Goal: Communication & Community: Answer question/provide support

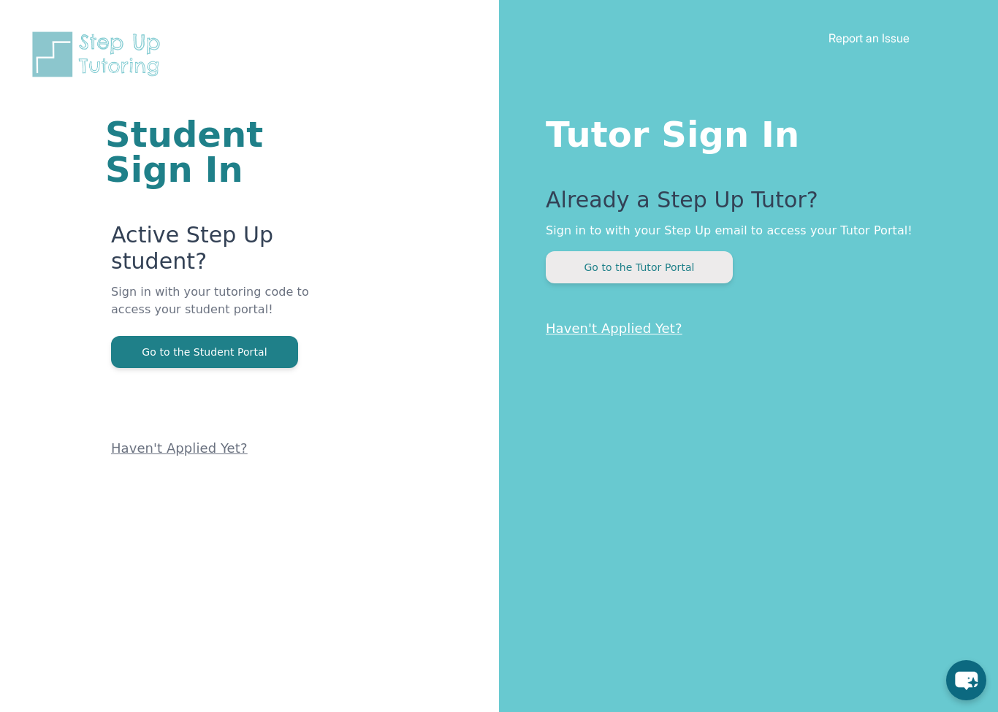
click at [601, 268] on button "Go to the Tutor Portal" at bounding box center [639, 267] width 187 height 32
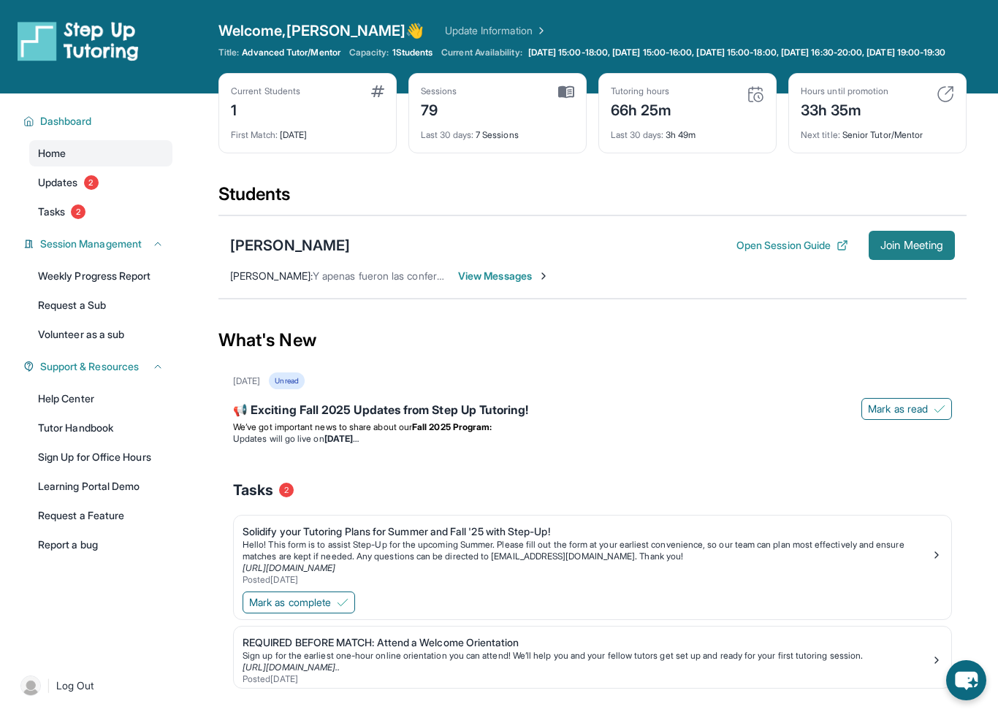
click at [936, 260] on button "Join Meeting" at bounding box center [912, 245] width 86 height 29
click at [898, 260] on button "Join Meeting" at bounding box center [912, 245] width 86 height 29
click at [910, 250] on span "Join Meeting" at bounding box center [911, 245] width 63 height 9
click at [286, 256] on div "[PERSON_NAME]" at bounding box center [290, 245] width 120 height 20
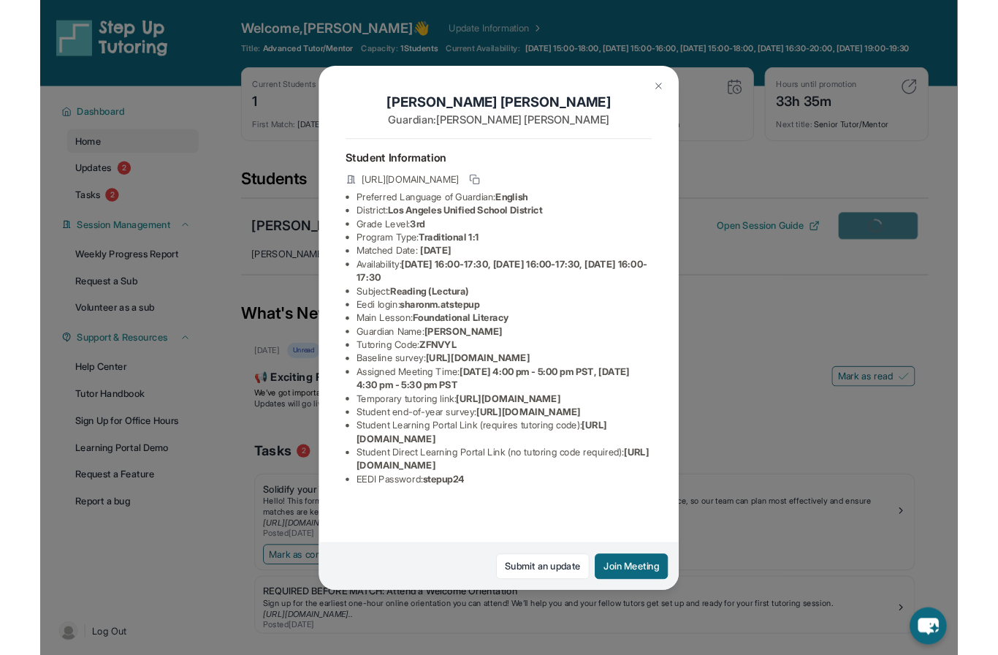
scroll to position [60, 0]
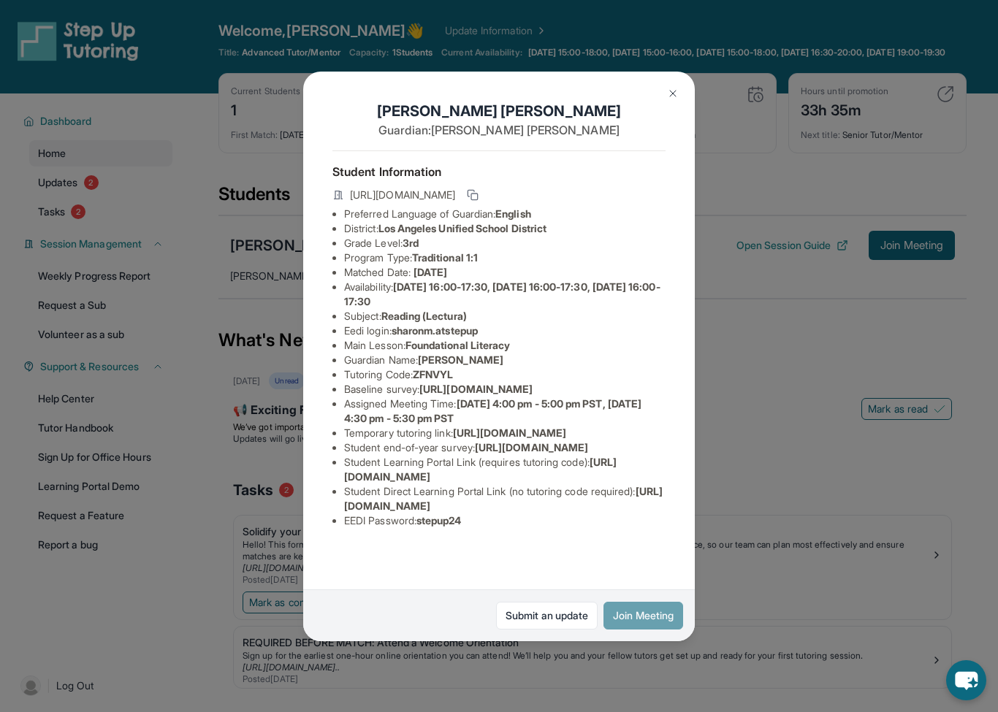
click at [649, 628] on button "Join Meeting" at bounding box center [643, 616] width 80 height 28
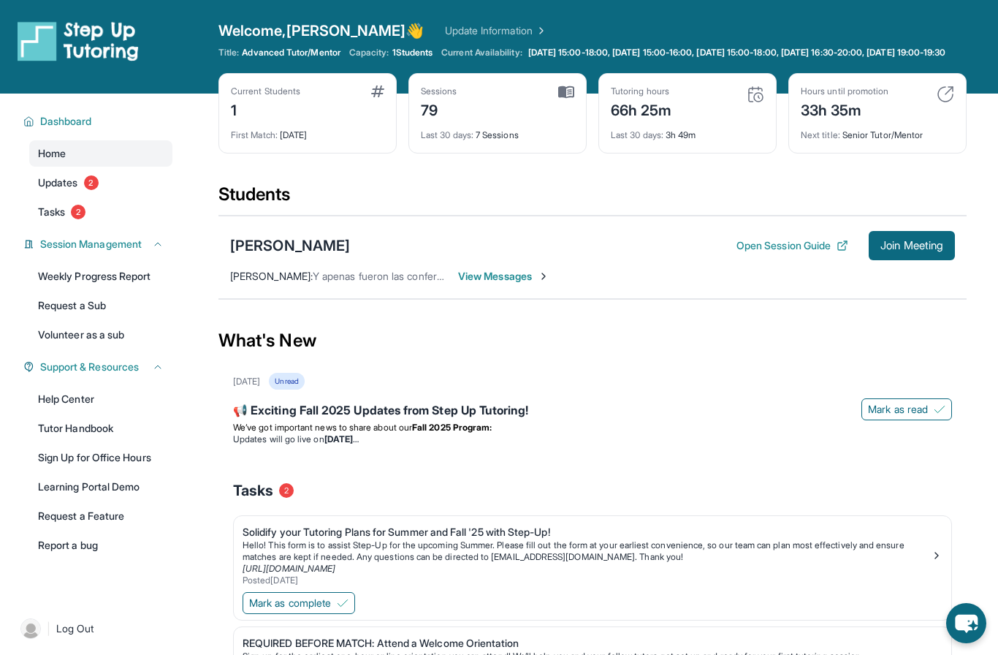
click at [481, 283] on span "View Messages" at bounding box center [503, 276] width 91 height 15
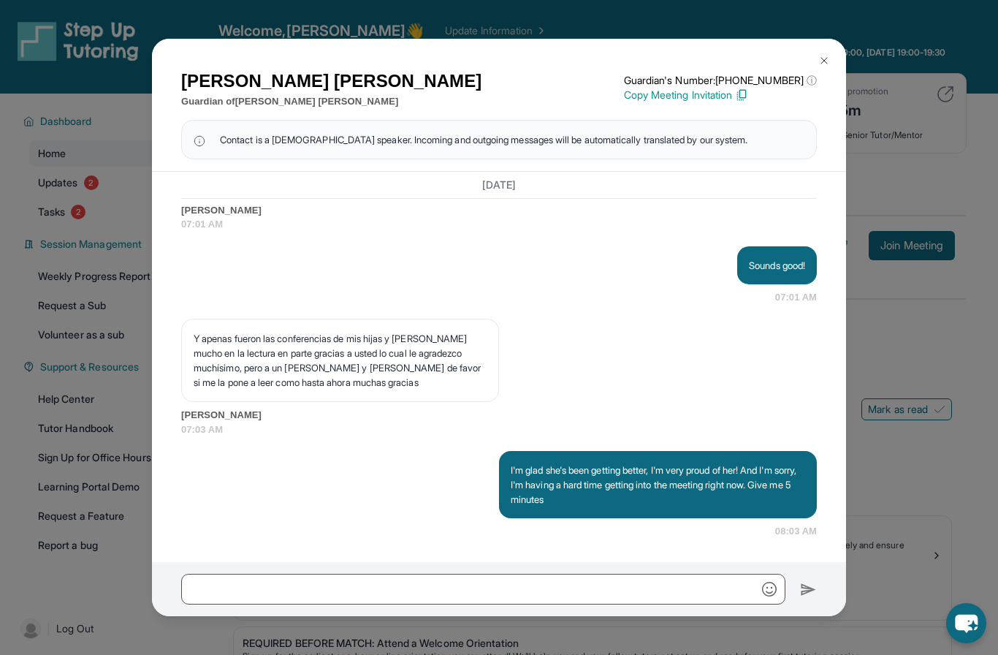
scroll to position [6, 0]
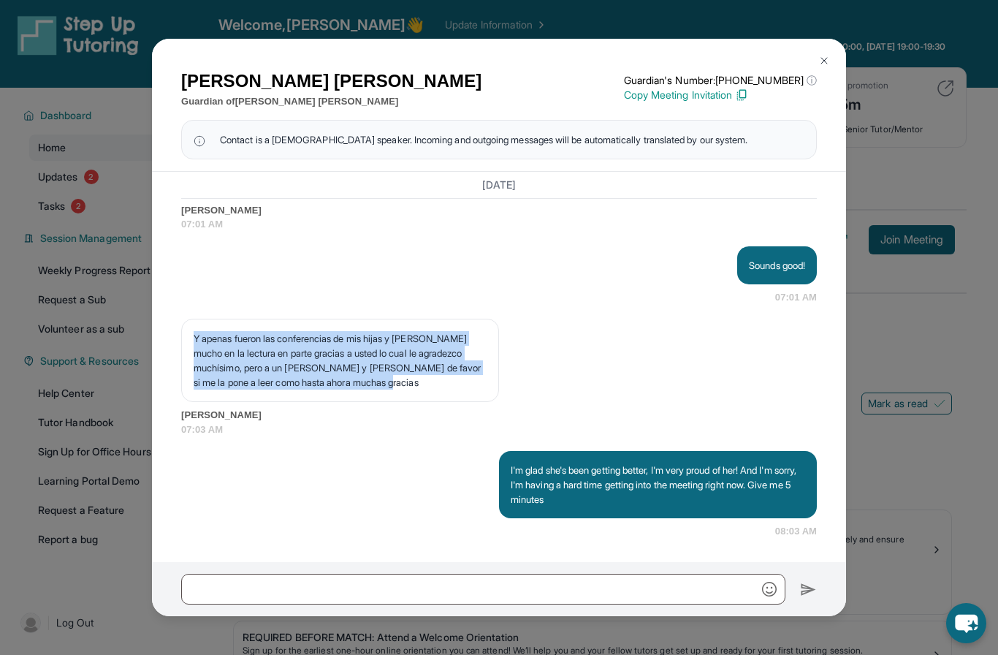
drag, startPoint x: 193, startPoint y: 395, endPoint x: 442, endPoint y: 436, distance: 252.6
click at [442, 402] on div "Y apenas fueron las conferencias de mis hijas y [PERSON_NAME] mucho en la lectu…" at bounding box center [340, 360] width 318 height 83
copy p "Y apenas fueron las conferencias de mis hijas y [PERSON_NAME] mucho en la lectu…"
click at [822, 66] on img at bounding box center [824, 61] width 12 height 12
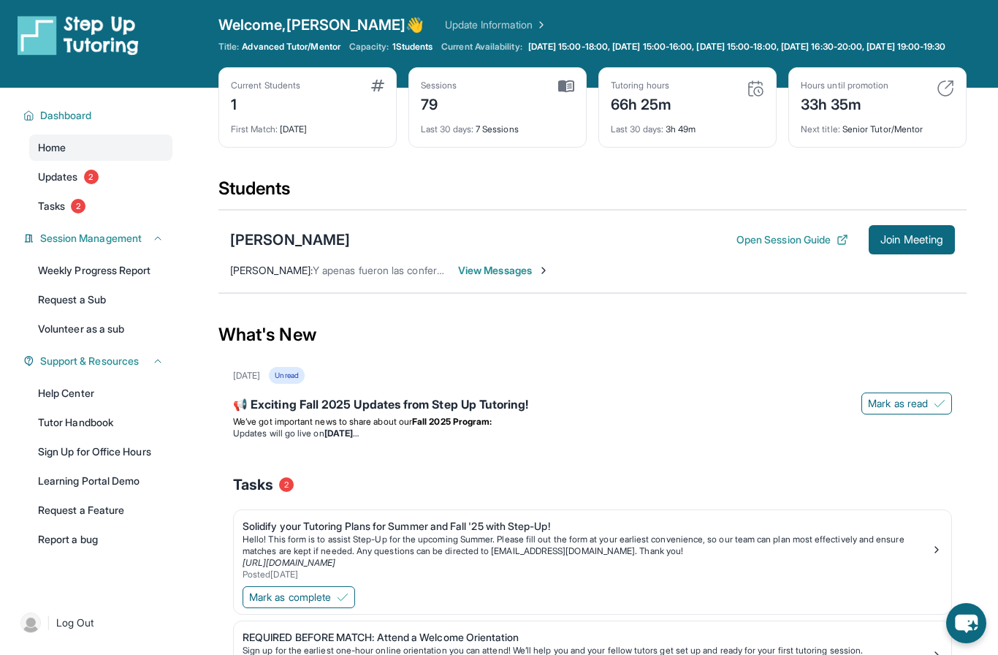
scroll to position [0, 0]
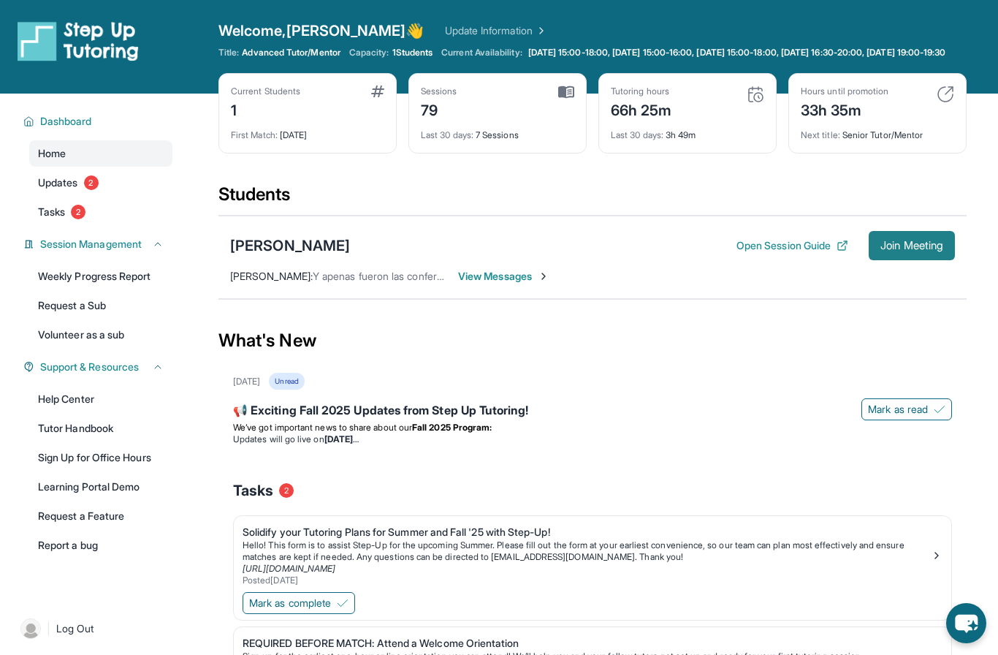
click at [902, 250] on span "Join Meeting" at bounding box center [911, 245] width 63 height 9
click at [322, 243] on div "Sharon Mejia Muniz Open Session Guide Join Meeting" at bounding box center [592, 245] width 725 height 29
click at [322, 249] on div "[PERSON_NAME]" at bounding box center [290, 245] width 120 height 20
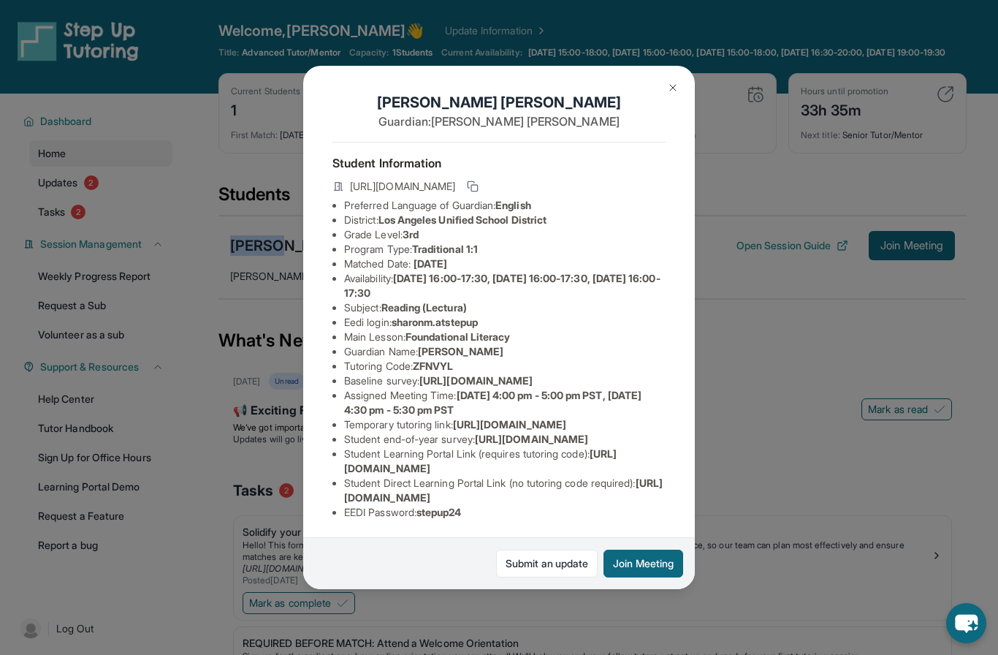
scroll to position [86, 0]
drag, startPoint x: 343, startPoint y: 376, endPoint x: 481, endPoint y: 390, distance: 138.1
click at [481, 390] on ul "Preferred Language of Guardian: English District: [GEOGRAPHIC_DATA] Unified Sch…" at bounding box center [498, 358] width 333 height 321
click at [481, 417] on li "Temporary tutoring link : https://www.thelessonspace.com/space/4359c783-8f92-4f…" at bounding box center [504, 424] width 321 height 15
drag, startPoint x: 481, startPoint y: 390, endPoint x: 338, endPoint y: 378, distance: 142.9
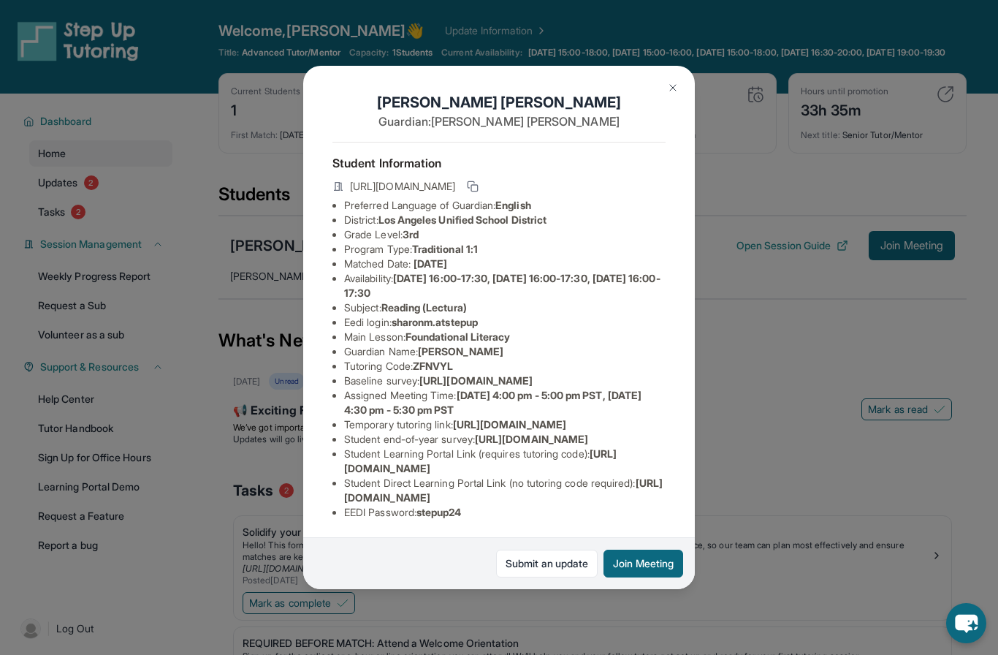
click at [338, 378] on ul "Preferred Language of Guardian: English District: [GEOGRAPHIC_DATA] Unified Sch…" at bounding box center [498, 358] width 333 height 321
copy li "[URL][DOMAIN_NAME]"
click at [675, 82] on img at bounding box center [673, 88] width 12 height 12
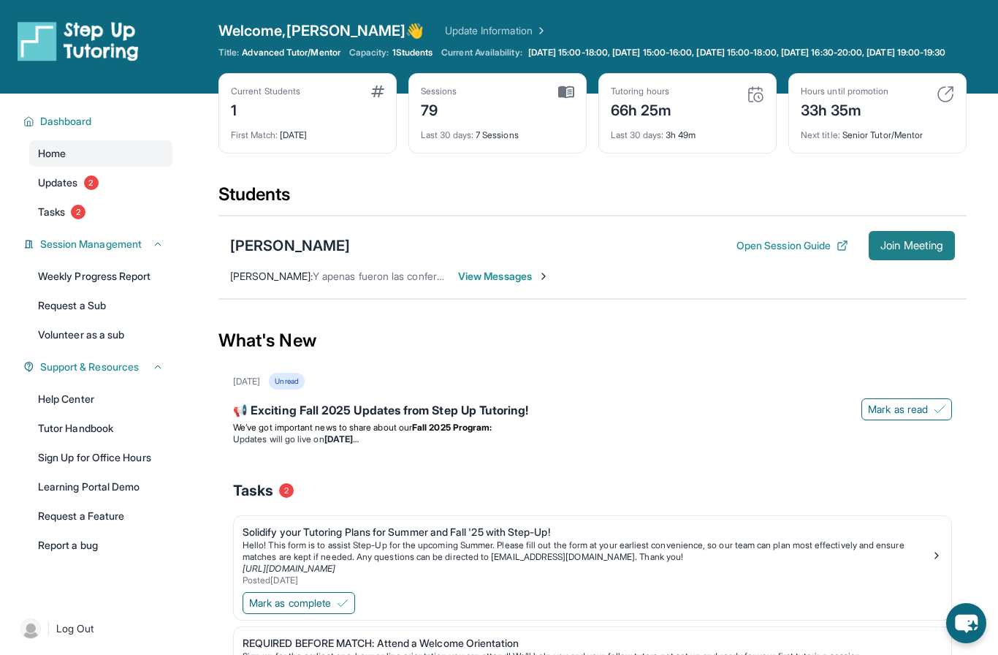
click at [917, 250] on span "Join Meeting" at bounding box center [911, 245] width 63 height 9
click at [319, 256] on div "[PERSON_NAME]" at bounding box center [290, 245] width 120 height 20
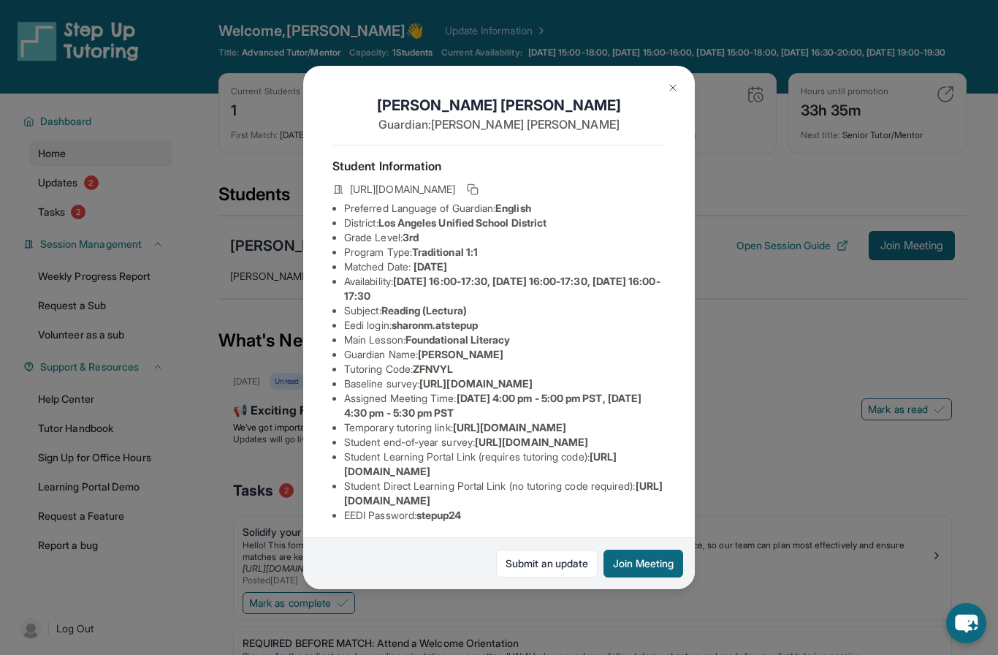
scroll to position [0, 1]
click at [481, 180] on button at bounding box center [473, 189] width 18 height 18
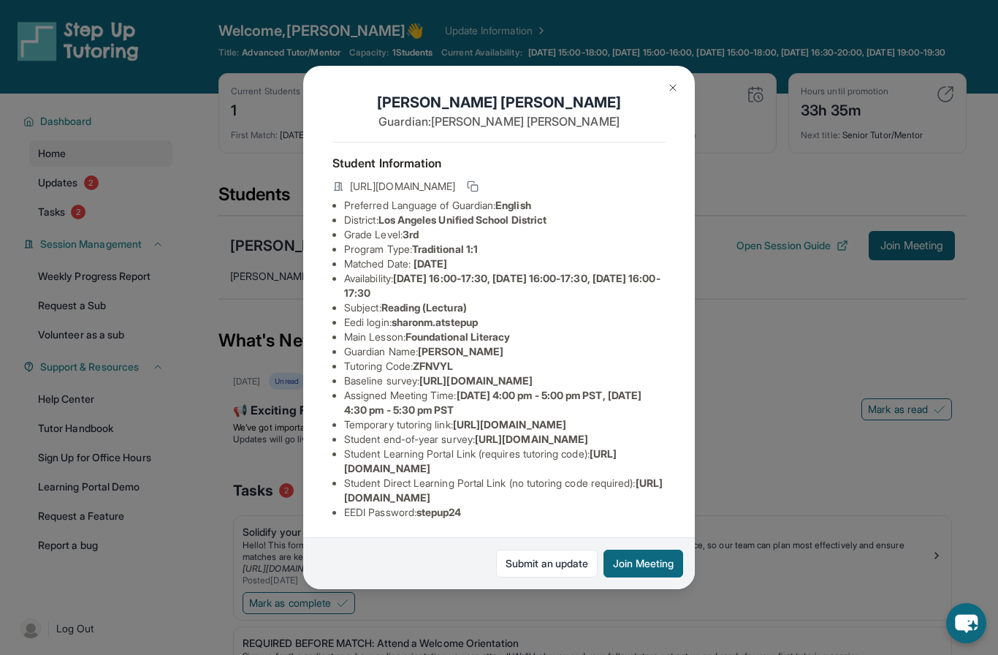
scroll to position [87, 0]
click at [341, 332] on ul "Preferred Language of Guardian: English District: [GEOGRAPHIC_DATA] Unified Sch…" at bounding box center [498, 358] width 333 height 321
drag, startPoint x: 342, startPoint y: 489, endPoint x: 611, endPoint y: 490, distance: 269.6
click at [611, 490] on ul "Preferred Language of Guardian: English District: [GEOGRAPHIC_DATA] Unified Sch…" at bounding box center [498, 358] width 333 height 321
copy li "[URL][DOMAIN_NAME]"
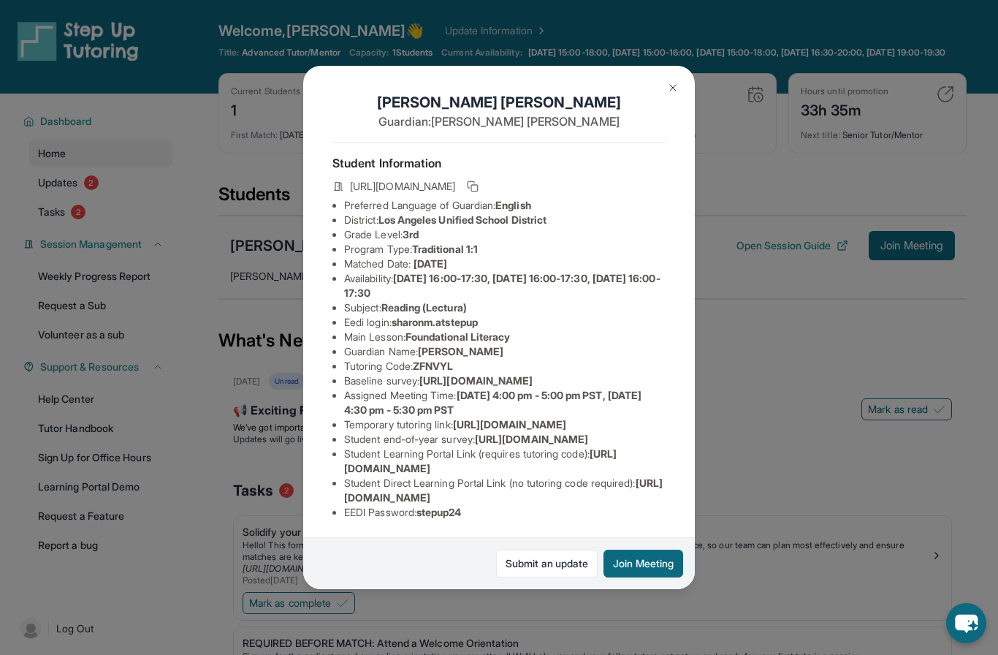
scroll to position [87, 7]
click at [437, 471] on li "Student Learning Portal Link (requires tutoring code) : https://student-portal.…" at bounding box center [504, 460] width 321 height 29
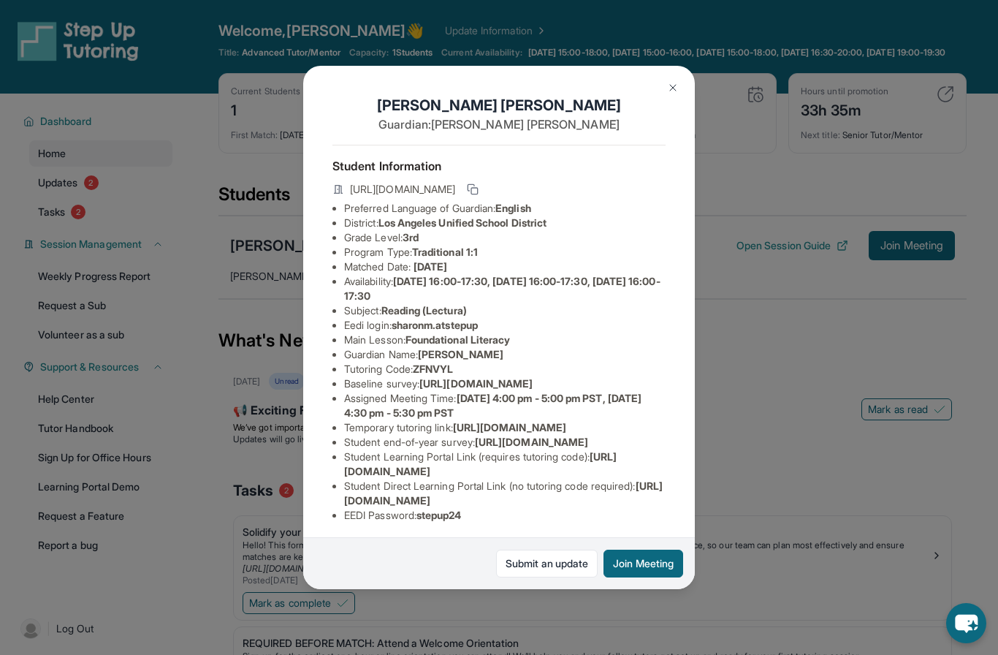
scroll to position [0, 14]
click at [671, 82] on img at bounding box center [673, 88] width 12 height 12
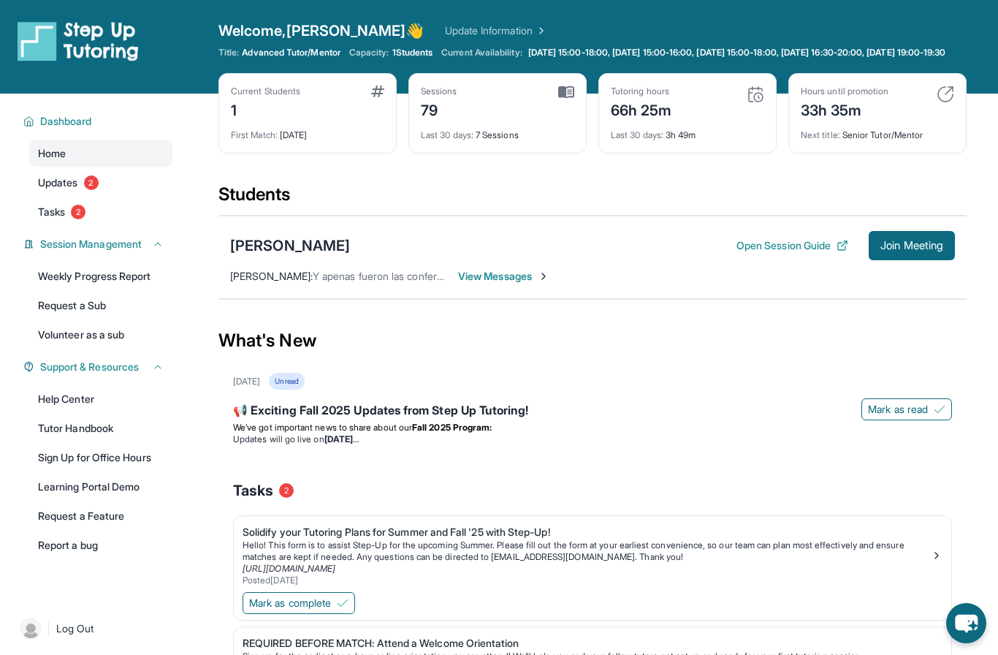
click at [408, 282] on span "Y apenas fueron las conferencias de mis hijas y [PERSON_NAME] mucho en la lectu…" at bounding box center [901, 276] width 1176 height 12
click at [482, 283] on span "View Messages" at bounding box center [503, 276] width 91 height 15
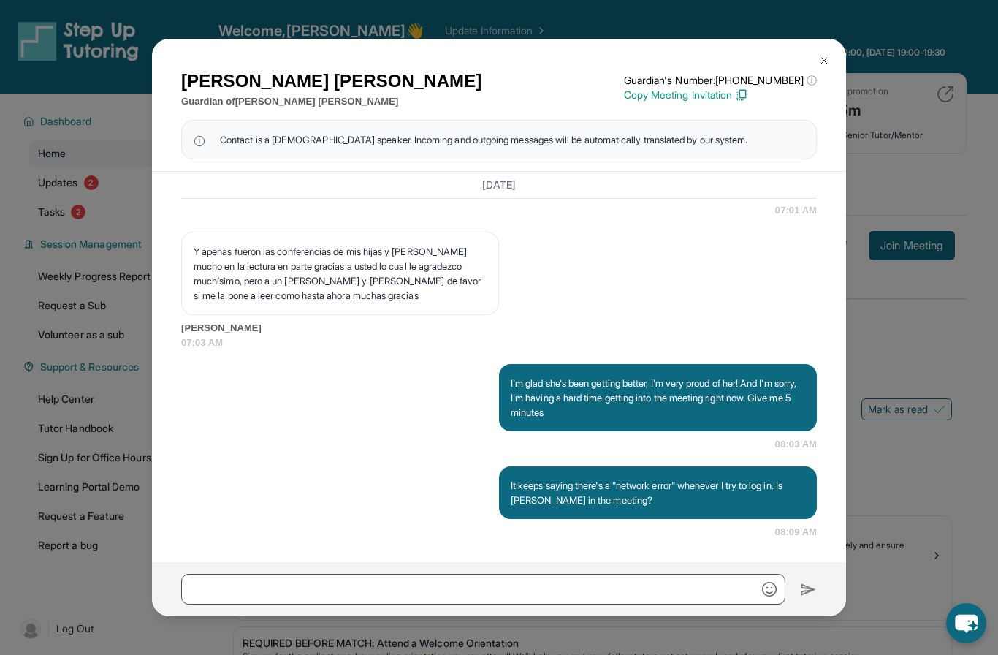
scroll to position [4, 0]
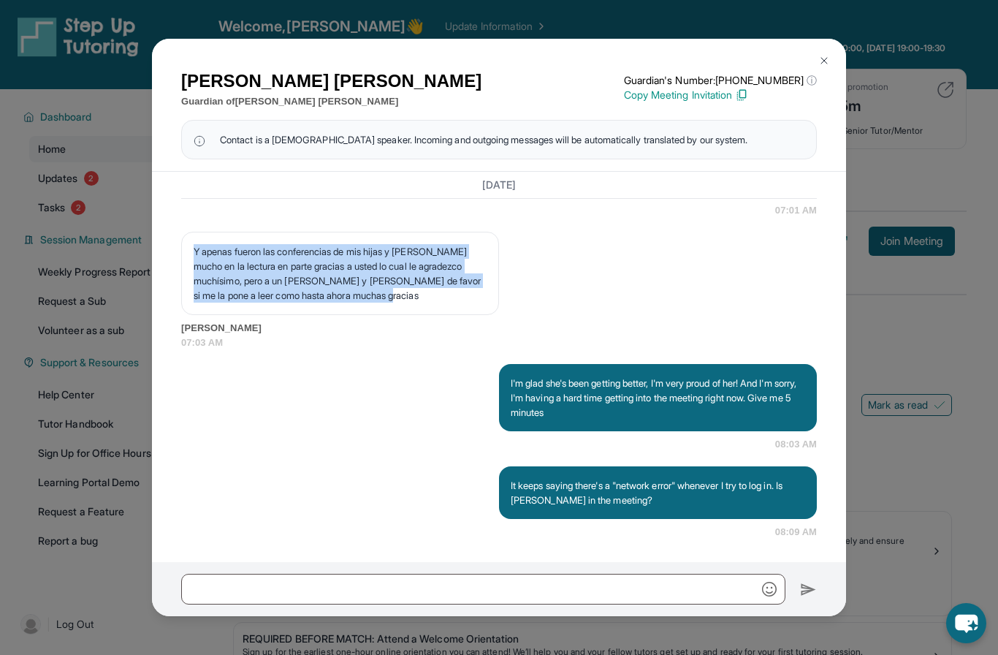
drag, startPoint x: 193, startPoint y: 277, endPoint x: 434, endPoint y: 320, distance: 244.9
click at [434, 315] on div "Y apenas fueron las conferencias de mis hijas y [PERSON_NAME] mucho en la lectu…" at bounding box center [340, 273] width 318 height 83
copy p "Y apenas fueron las conferencias de mis hijas y [PERSON_NAME] mucho en la lectu…"
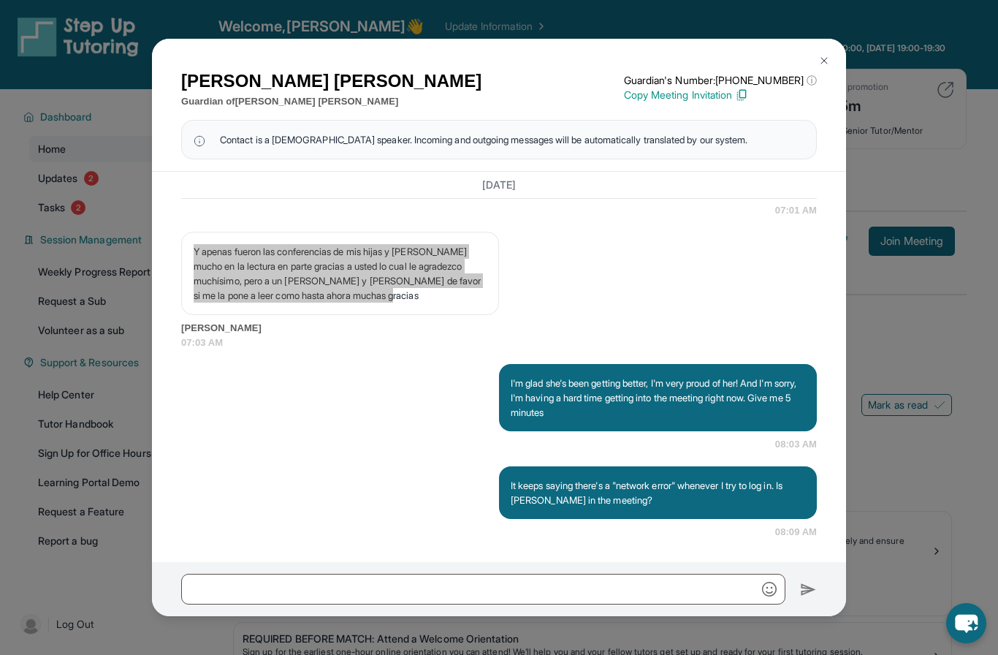
click at [823, 55] on img at bounding box center [824, 61] width 12 height 12
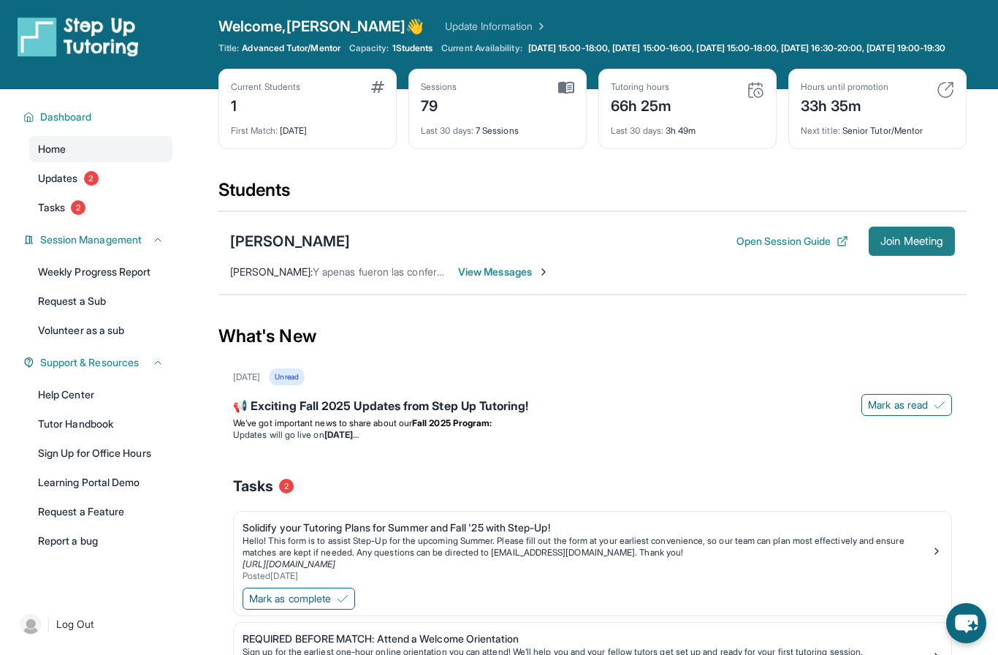
click at [900, 245] on span "Join Meeting" at bounding box center [911, 241] width 63 height 9
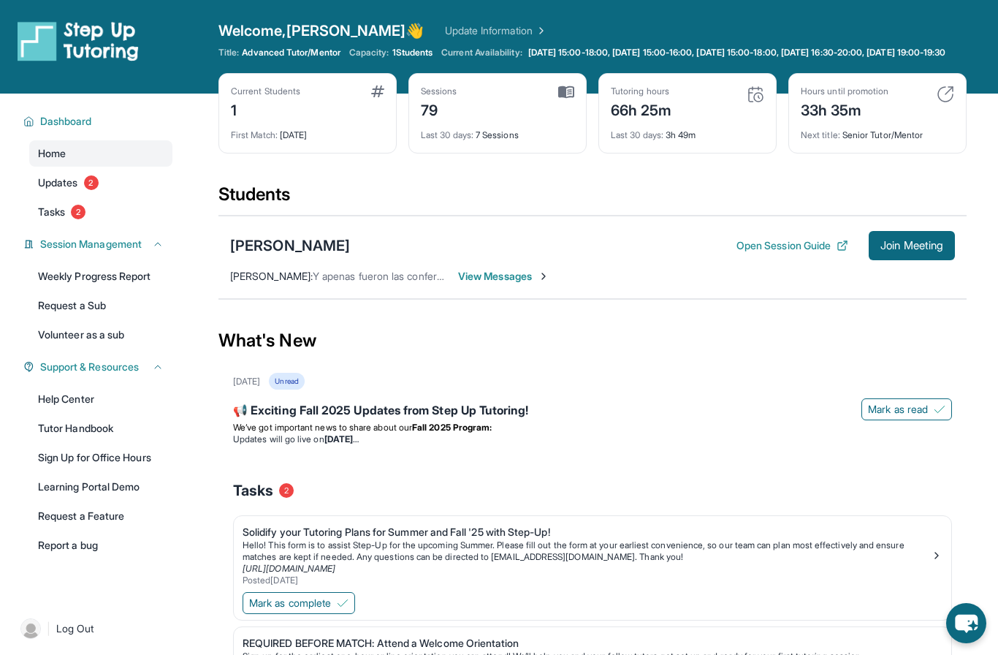
scroll to position [27, 0]
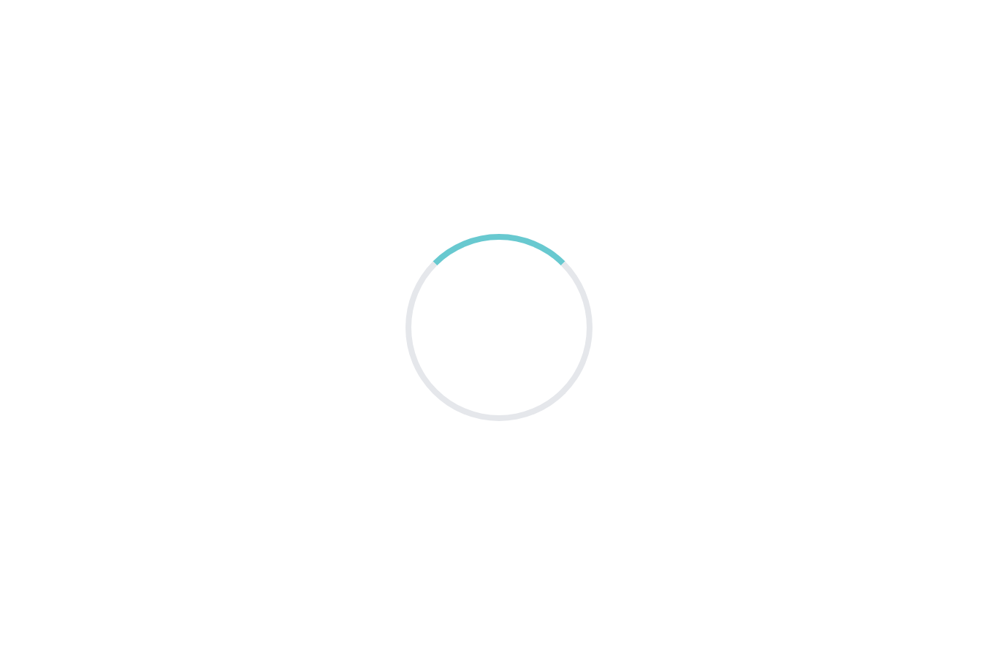
scroll to position [27, 0]
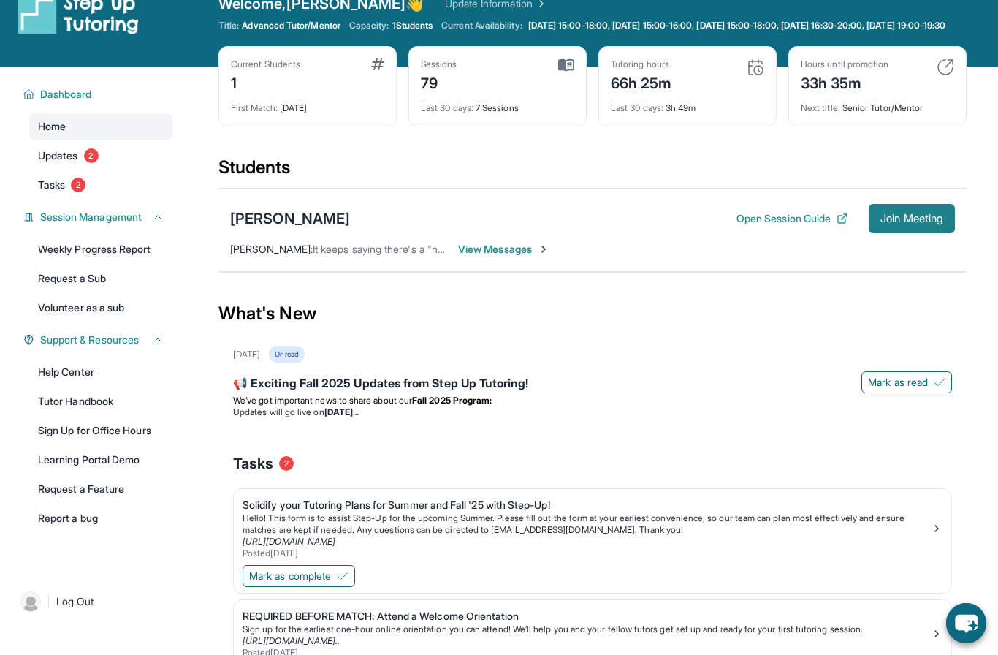
click at [912, 233] on button "Join Meeting" at bounding box center [912, 218] width 86 height 29
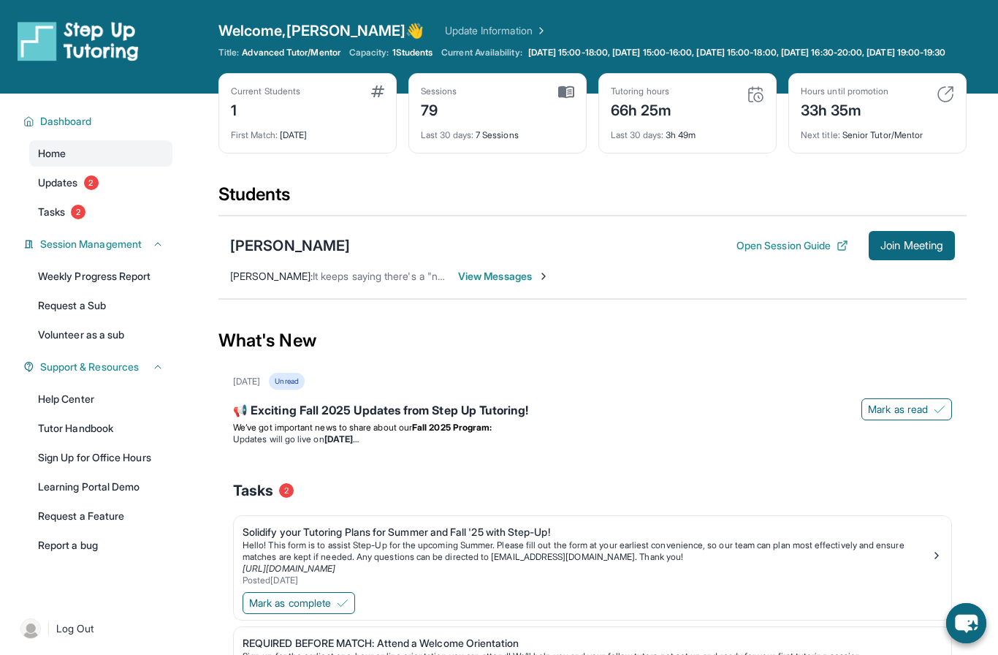
click at [582, 132] on div "Sessions 79 Last 30 days : 7 Sessions" at bounding box center [497, 113] width 178 height 80
click at [320, 256] on div "[PERSON_NAME]" at bounding box center [290, 245] width 120 height 20
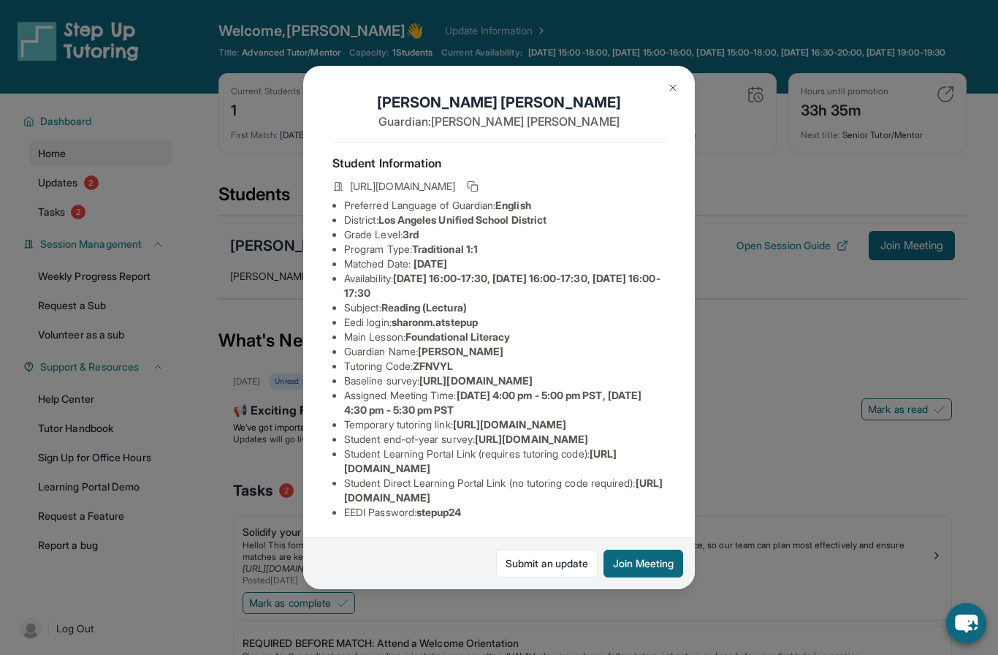
scroll to position [79, 0]
drag, startPoint x: 489, startPoint y: 396, endPoint x: 299, endPoint y: 388, distance: 190.9
click at [299, 388] on div "[PERSON_NAME] Guardian: [PERSON_NAME] Student Information [URL][DOMAIN_NAME] Pr…" at bounding box center [499, 327] width 998 height 655
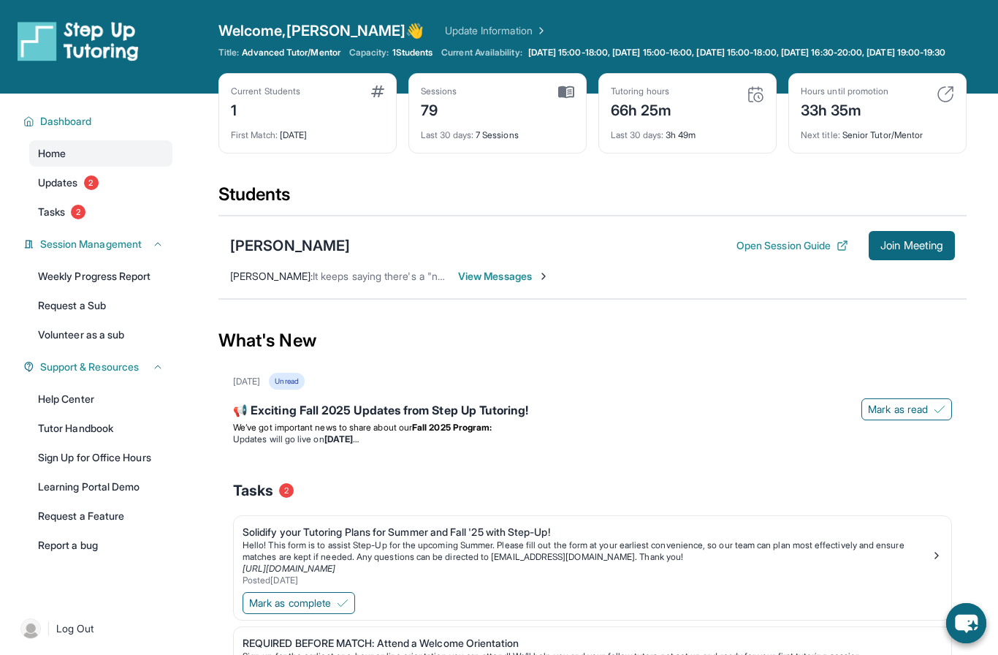
click at [470, 283] on span "View Messages" at bounding box center [503, 276] width 91 height 15
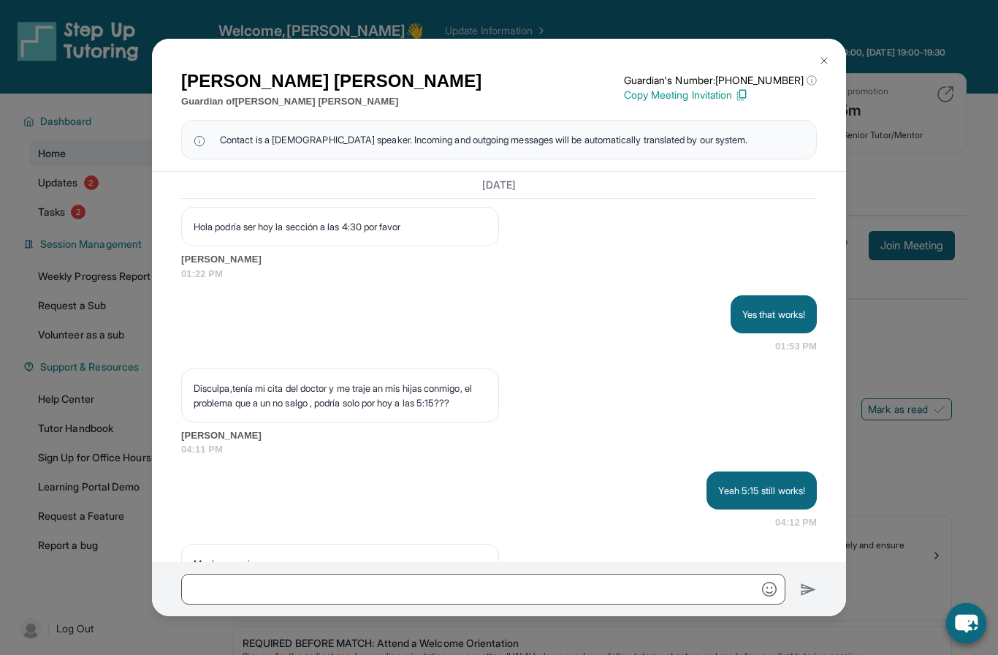
scroll to position [81216, 0]
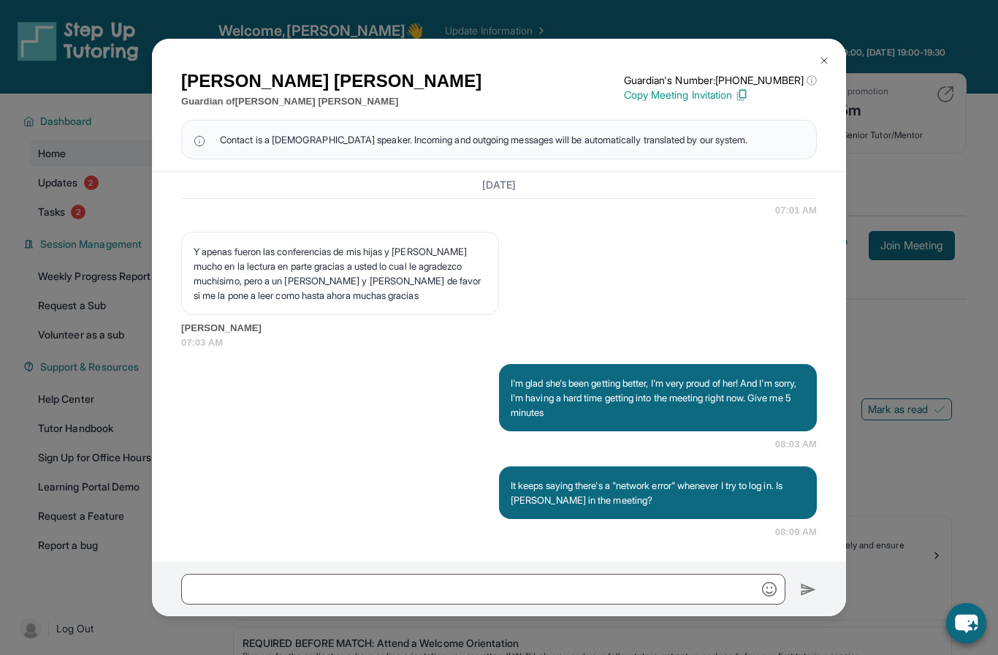
click at [820, 55] on img at bounding box center [824, 61] width 12 height 12
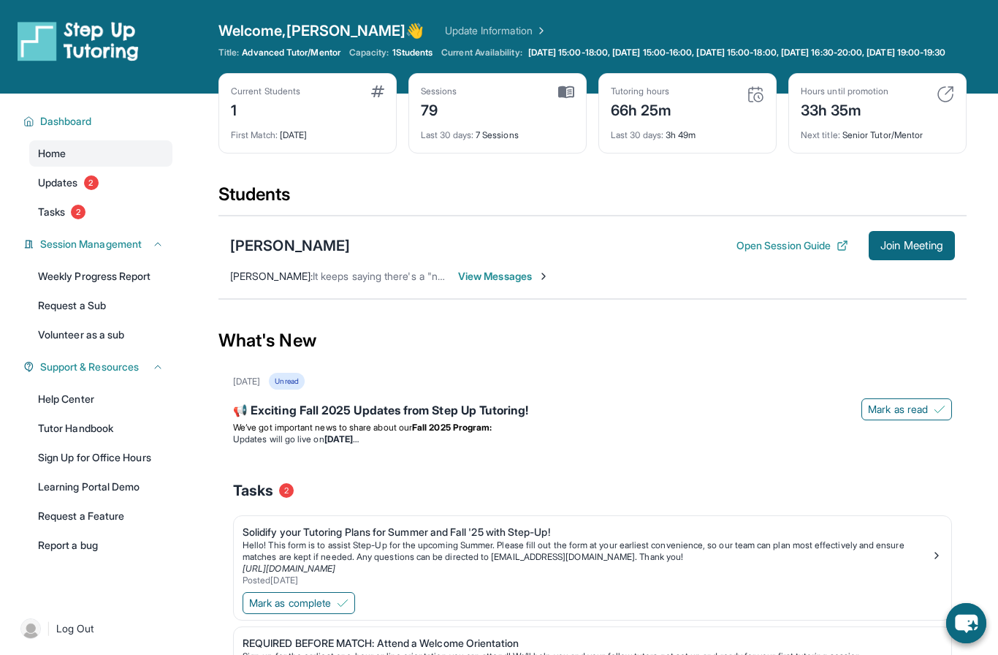
click at [271, 282] on span "[PERSON_NAME] :" at bounding box center [271, 276] width 83 height 12
click at [271, 255] on div "[PERSON_NAME]" at bounding box center [290, 245] width 120 height 20
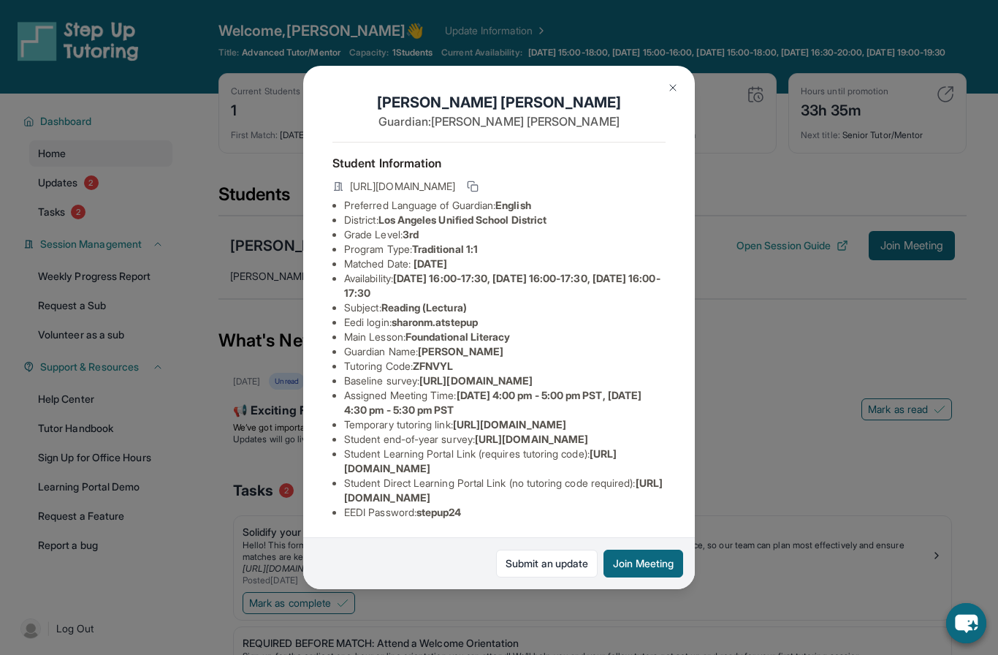
scroll to position [87, 14]
drag, startPoint x: 466, startPoint y: 387, endPoint x: 322, endPoint y: 378, distance: 144.2
click at [332, 378] on ul "Preferred Language of Guardian: English District: [GEOGRAPHIC_DATA] Unified Sch…" at bounding box center [498, 358] width 333 height 321
copy li "[URL][DOMAIN_NAME]"
click at [679, 66] on div "[PERSON_NAME] Guardian: [PERSON_NAME] Student Information [URL][DOMAIN_NAME] Pr…" at bounding box center [499, 328] width 392 height 524
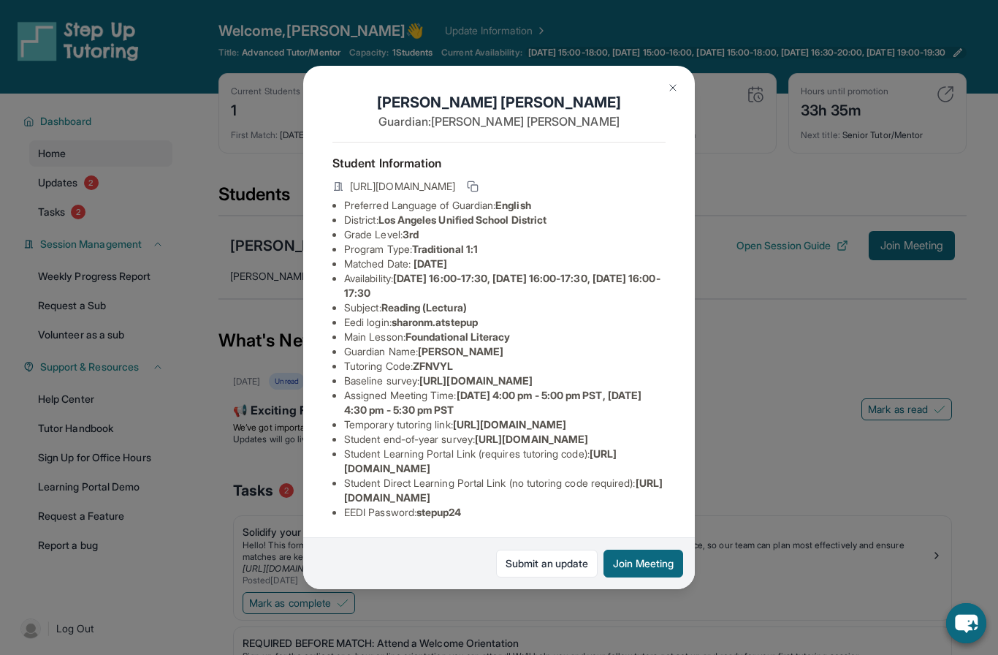
click at [675, 82] on img at bounding box center [673, 88] width 12 height 12
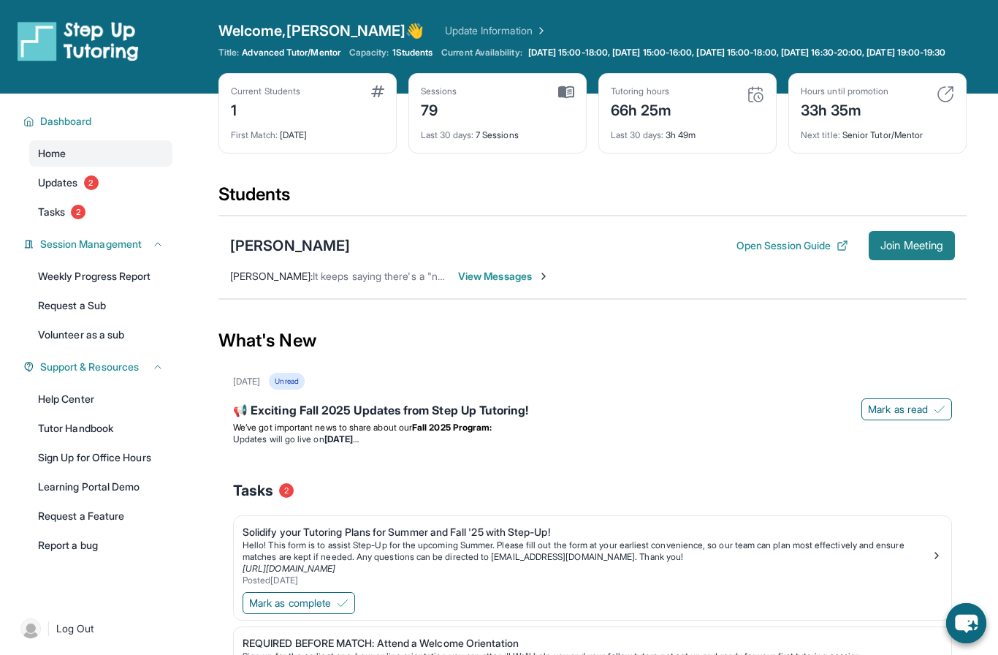
click at [885, 250] on span "Join Meeting" at bounding box center [911, 245] width 63 height 9
click at [795, 253] on button "Open Session Guide" at bounding box center [792, 245] width 112 height 15
click at [899, 233] on div "[PERSON_NAME] Open Session Guide Join Meeting [PERSON_NAME] : It keeps saying t…" at bounding box center [592, 257] width 748 height 83
click at [896, 250] on span "Join Meeting" at bounding box center [911, 245] width 63 height 9
click at [445, 28] on link "Update Information" at bounding box center [496, 30] width 102 height 15
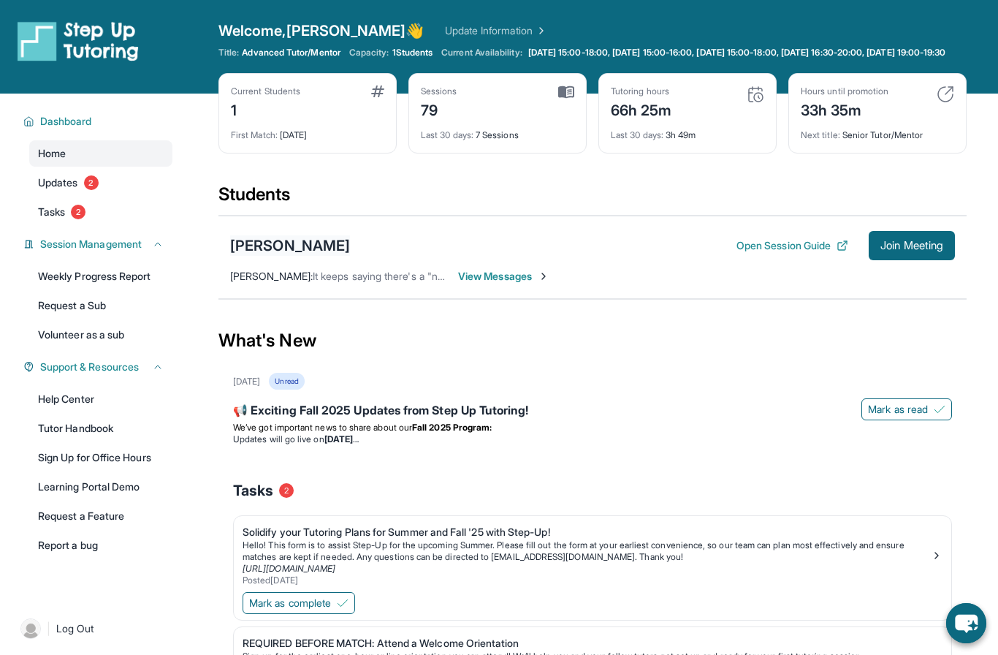
click at [297, 256] on div "[PERSON_NAME]" at bounding box center [290, 245] width 120 height 20
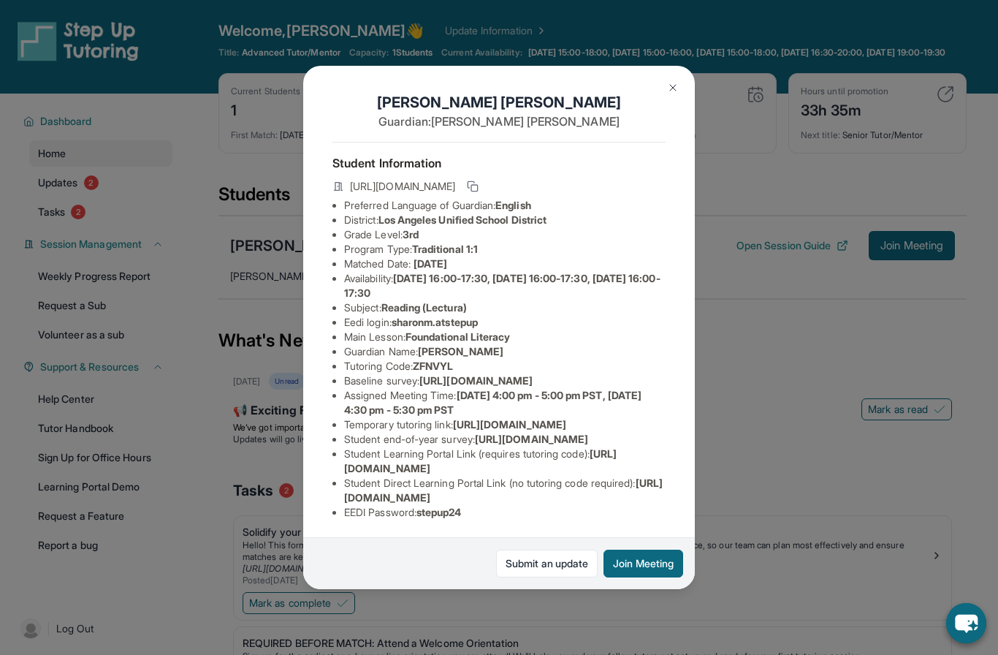
scroll to position [23, 0]
click at [668, 82] on img at bounding box center [673, 88] width 12 height 12
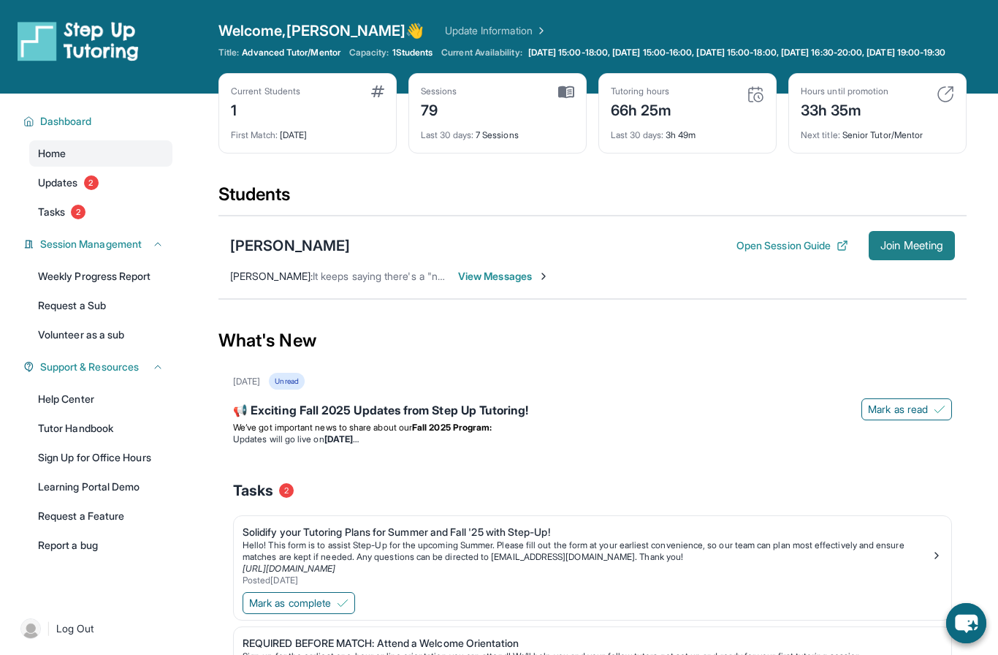
click at [894, 250] on span "Join Meeting" at bounding box center [911, 245] width 63 height 9
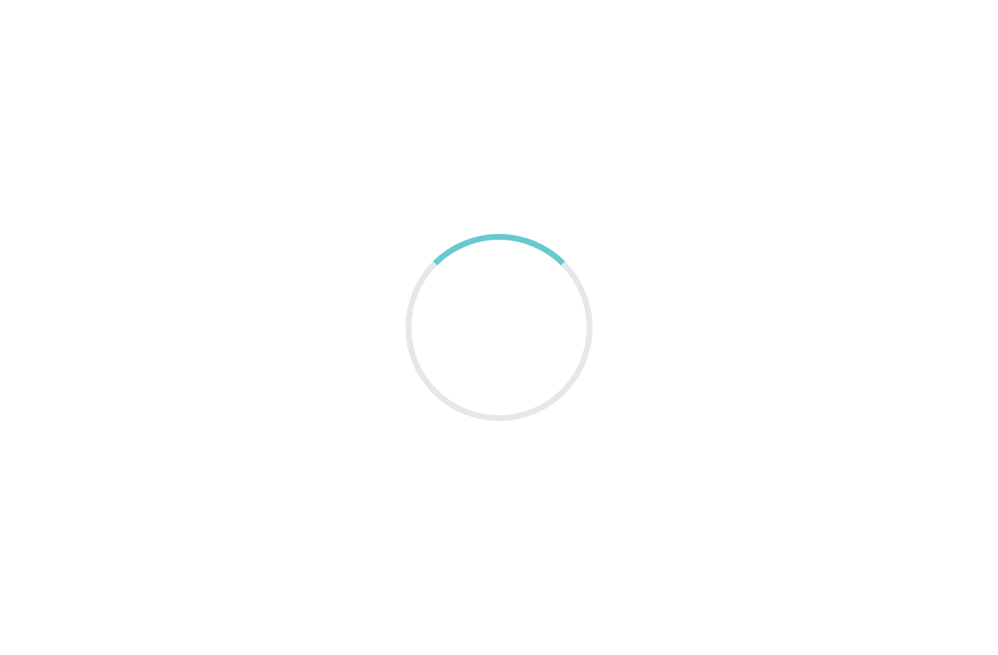
scroll to position [60, 0]
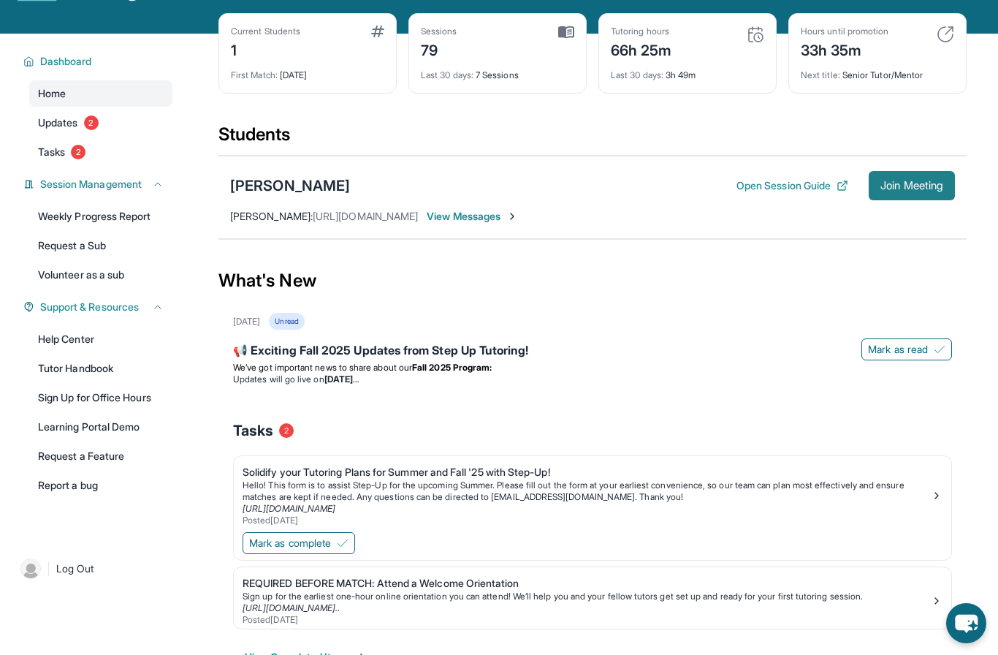
click at [902, 190] on span "Join Meeting" at bounding box center [911, 185] width 63 height 9
